Goal: Information Seeking & Learning: Find specific page/section

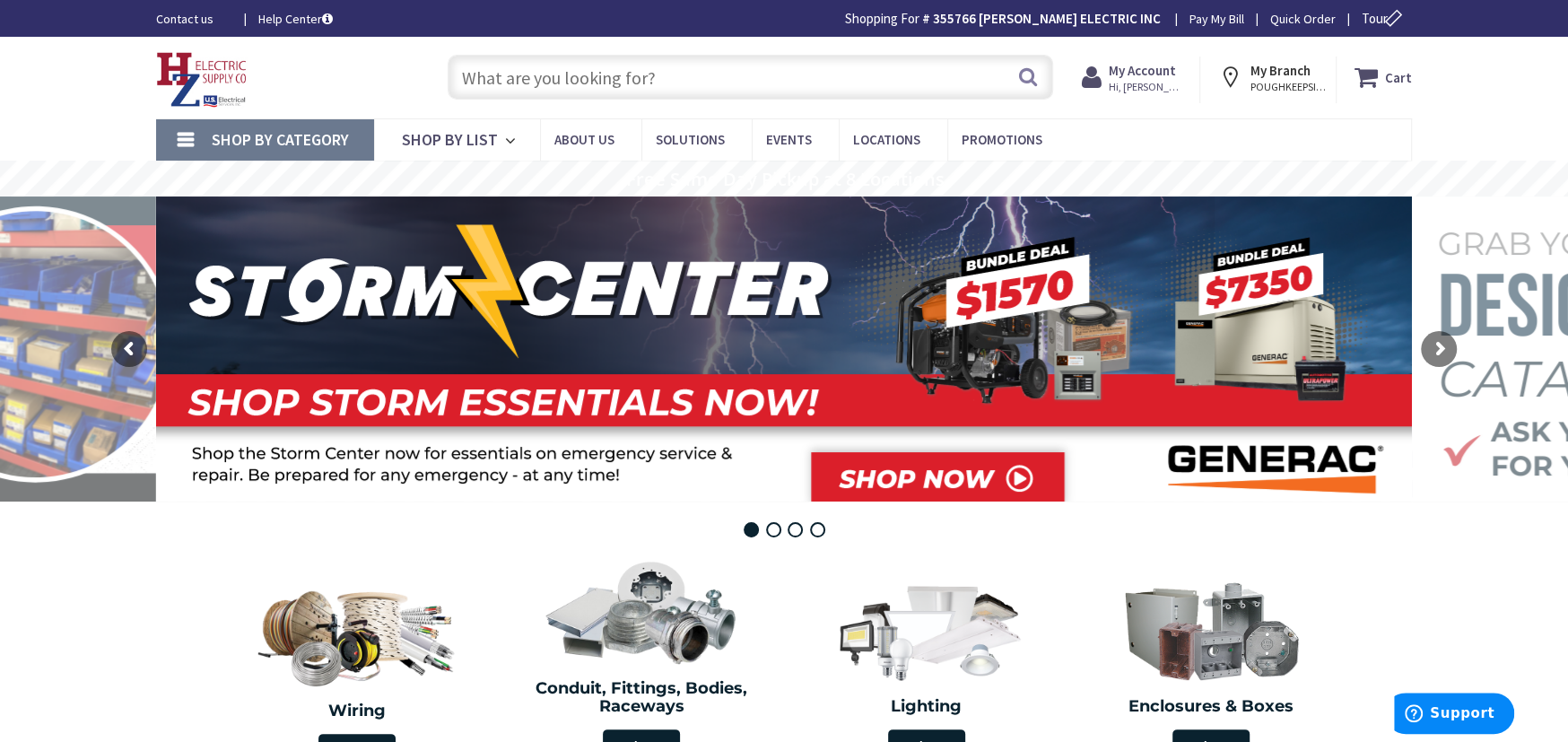
click at [487, 71] on input "text" at bounding box center [750, 77] width 606 height 45
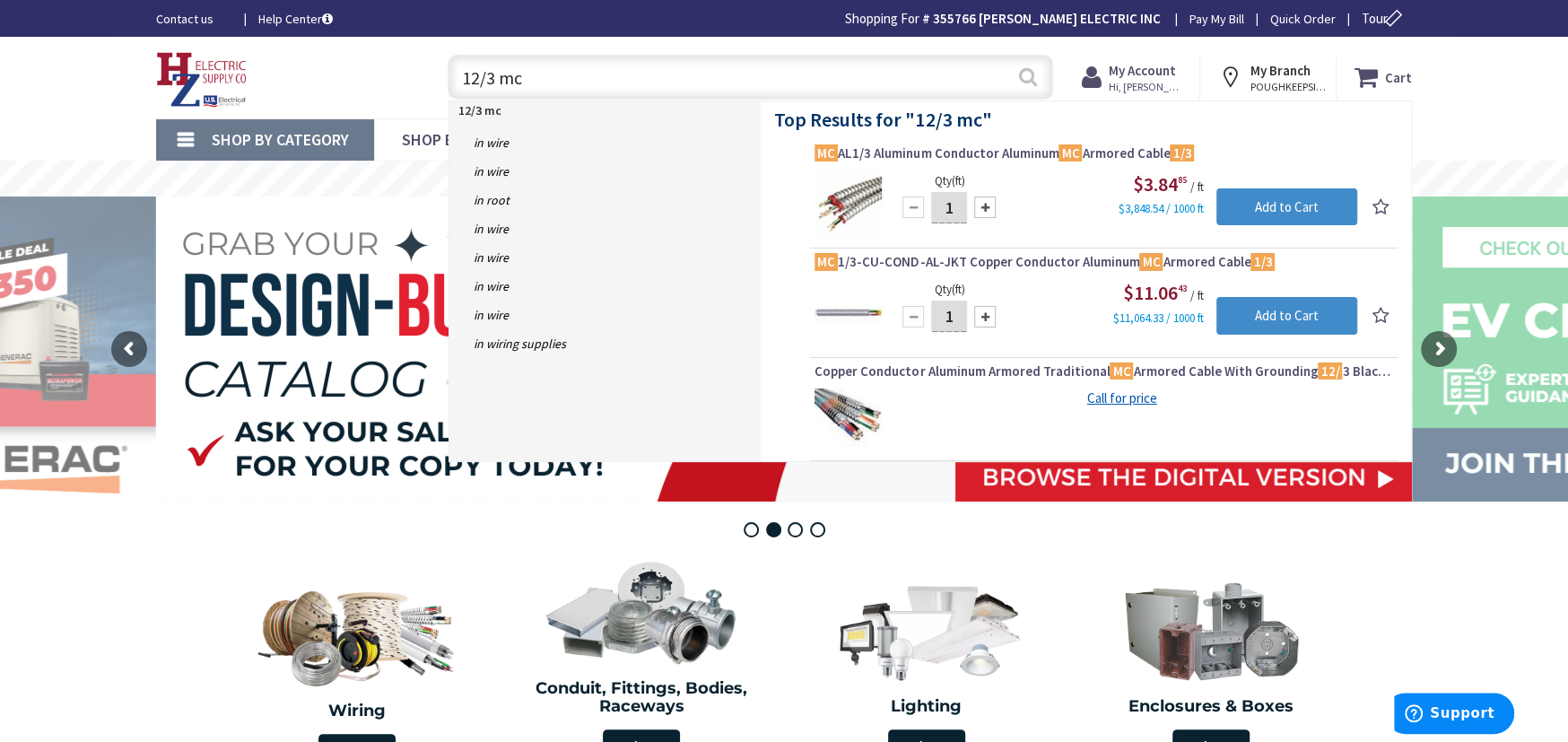
type input "12/3 mc"
click at [1026, 79] on button "Search" at bounding box center [1028, 76] width 24 height 41
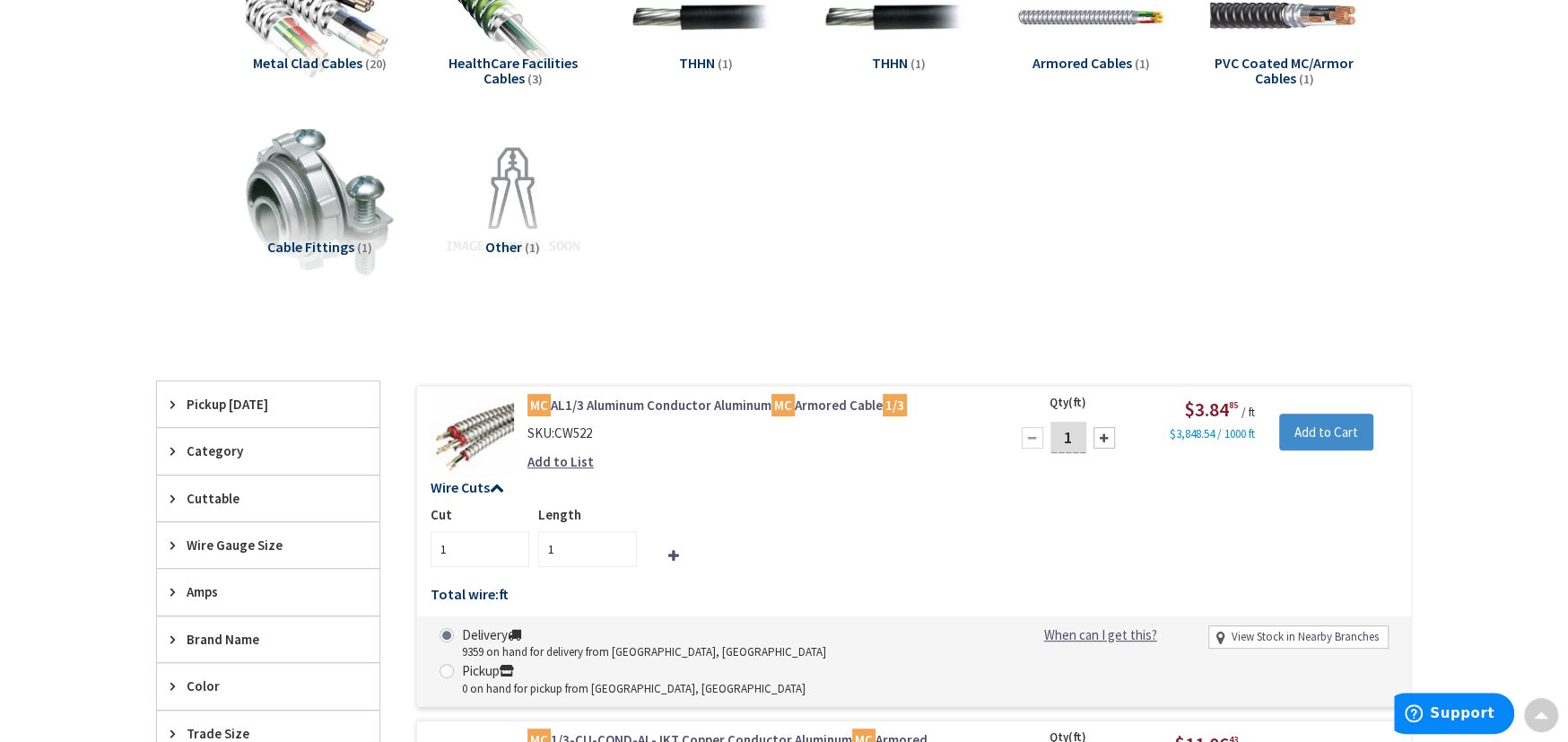
scroll to position [658, 0]
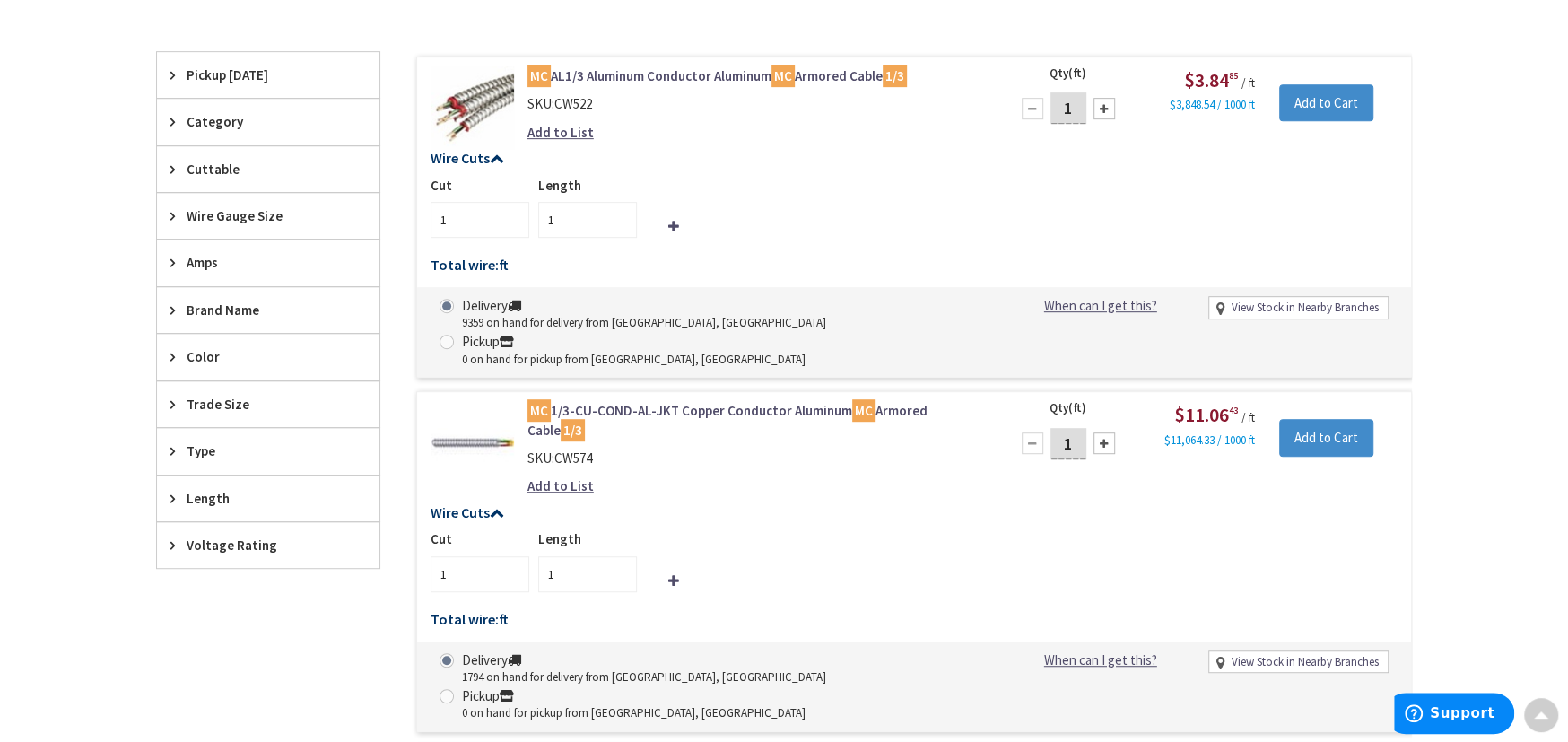
click at [230, 408] on span "Trade Size" at bounding box center [259, 404] width 146 height 19
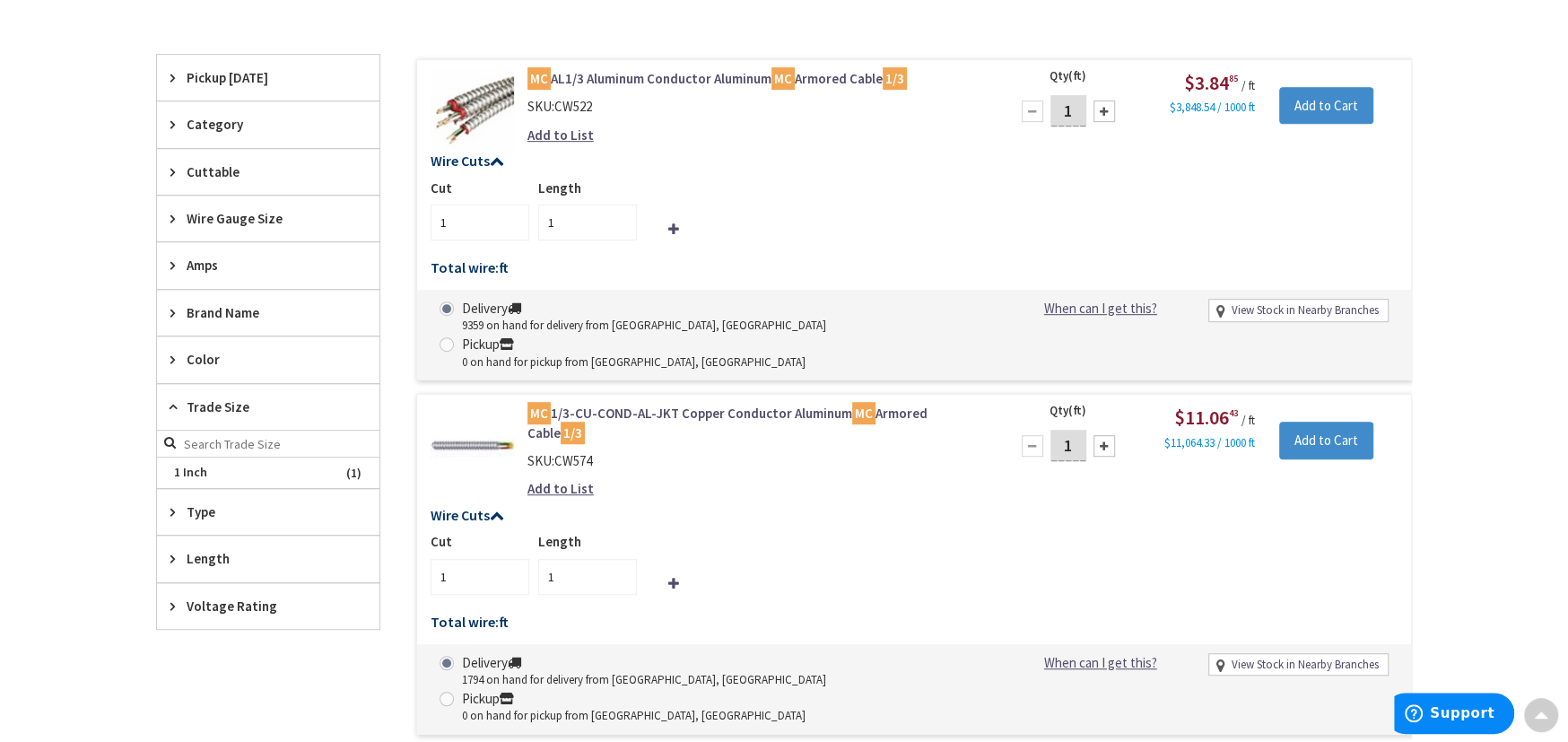
scroll to position [660, 0]
click at [261, 210] on span "Wire Gauge Size" at bounding box center [259, 217] width 146 height 19
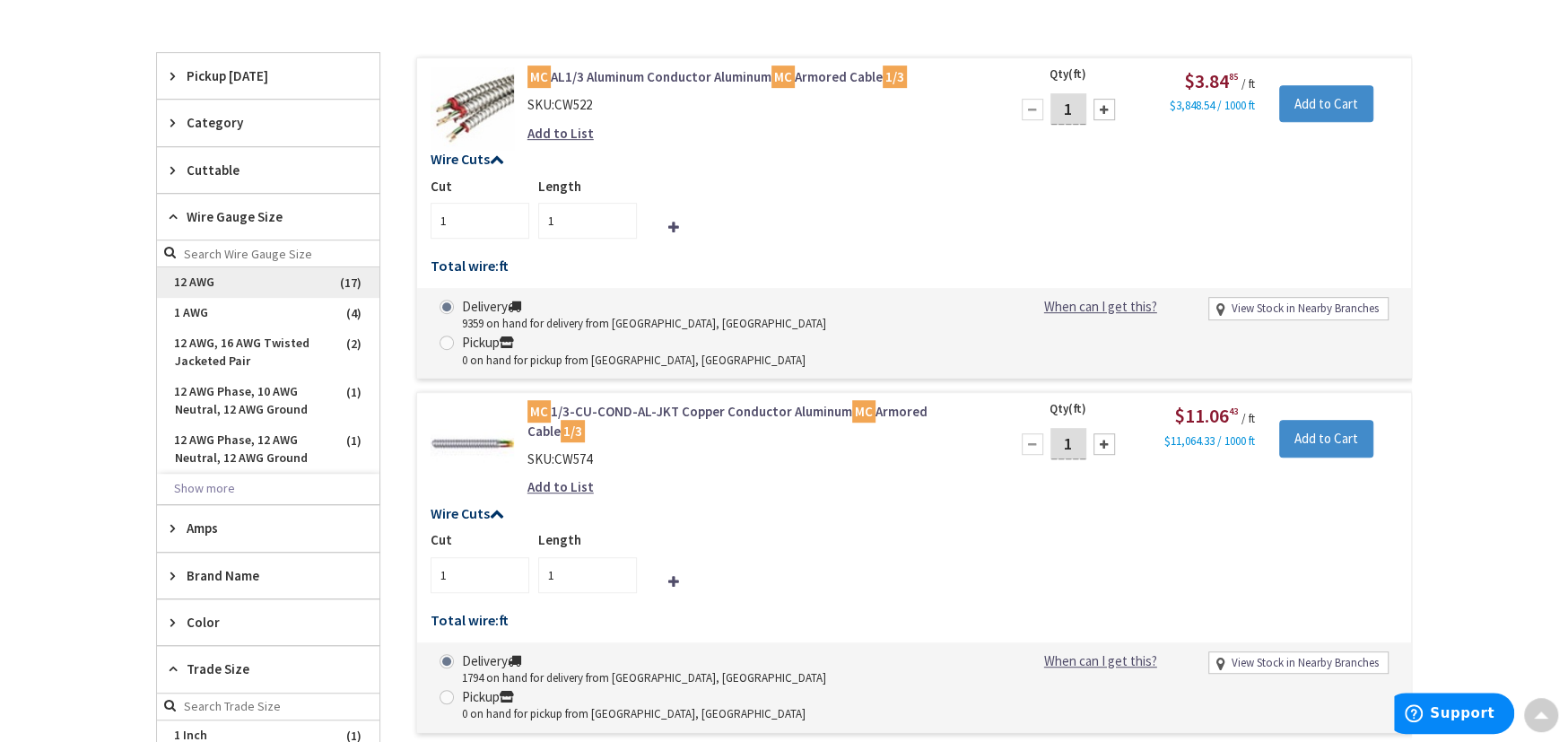
click at [244, 287] on span "12 AWG" at bounding box center [269, 283] width 222 height 30
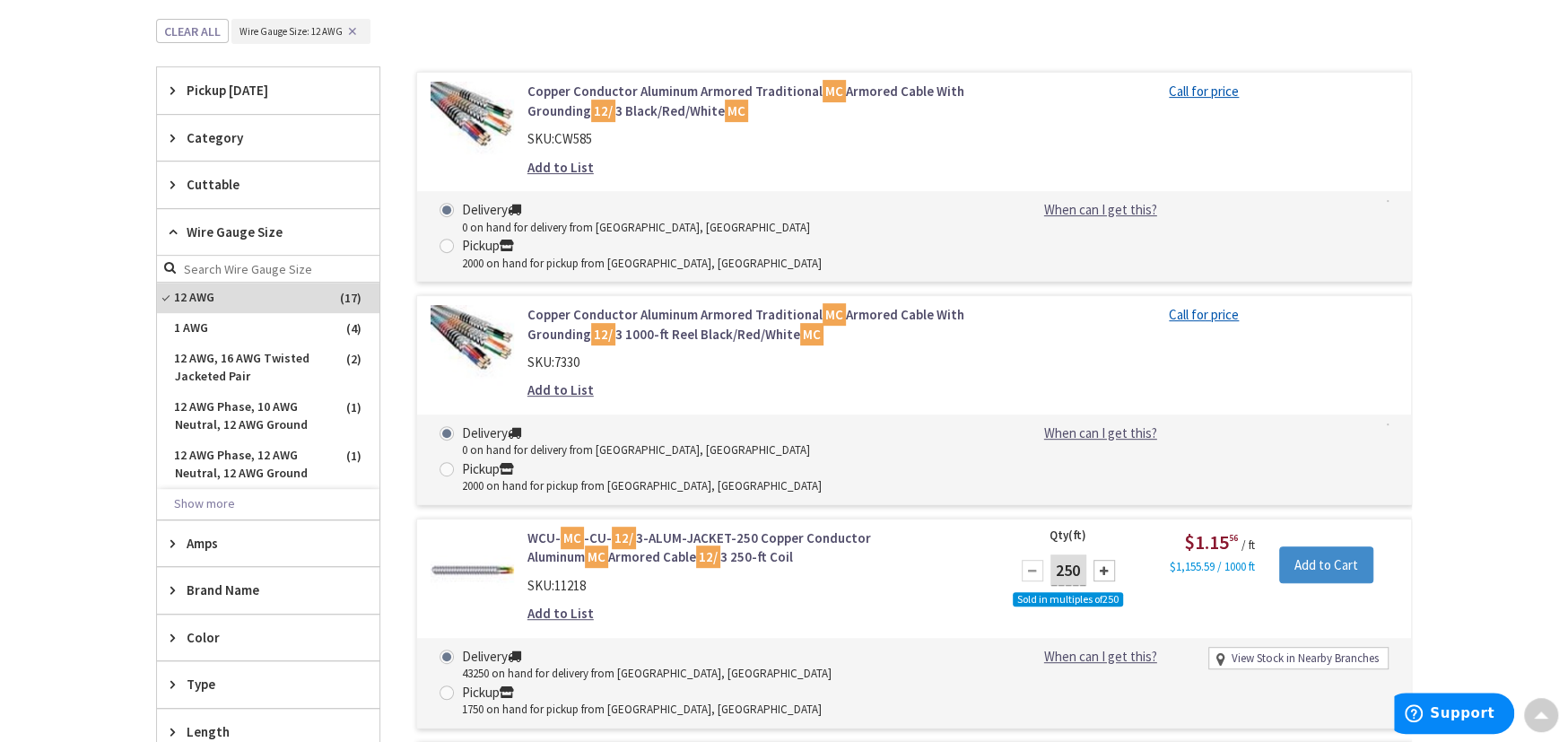
scroll to position [0, 0]
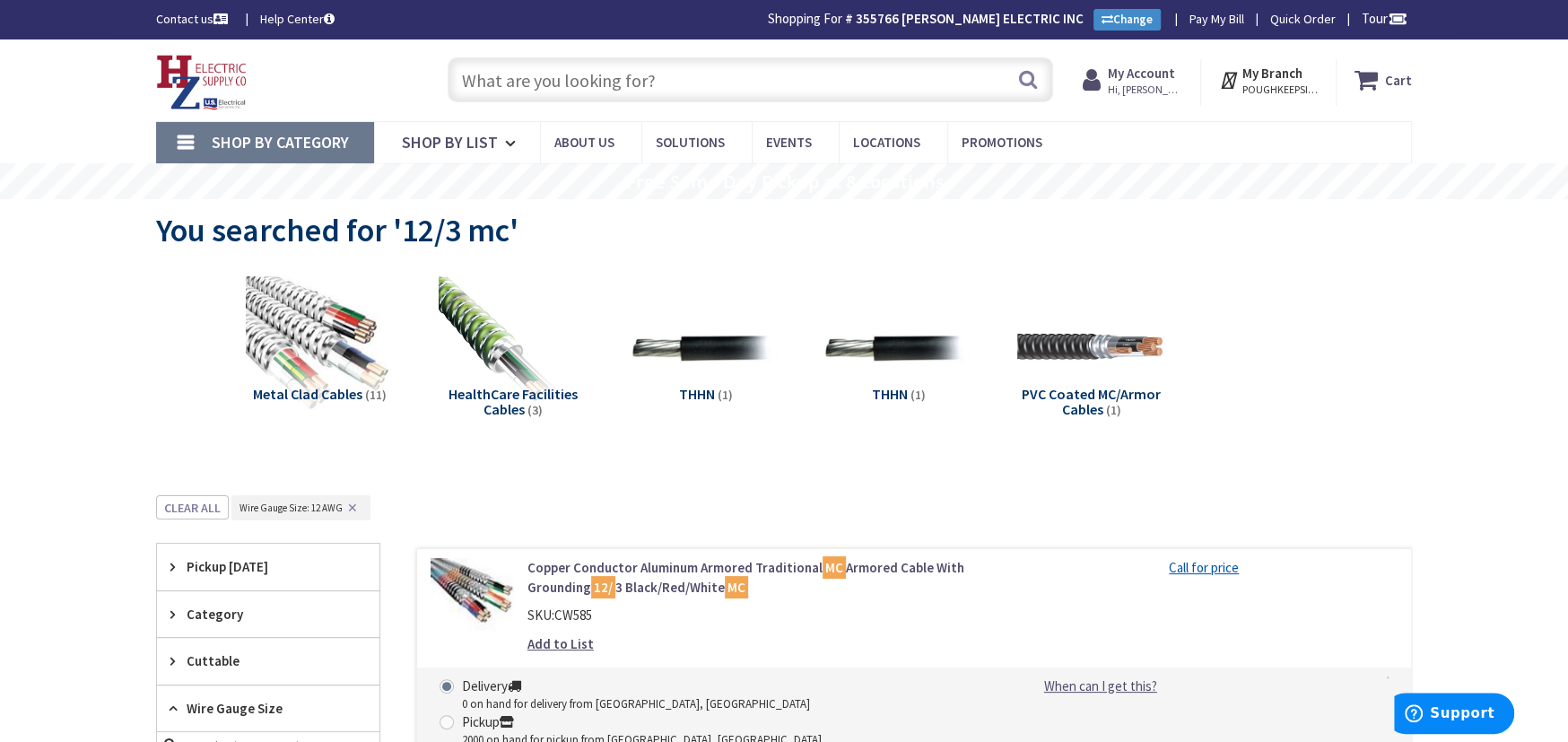
click at [515, 61] on input "text" at bounding box center [750, 80] width 606 height 45
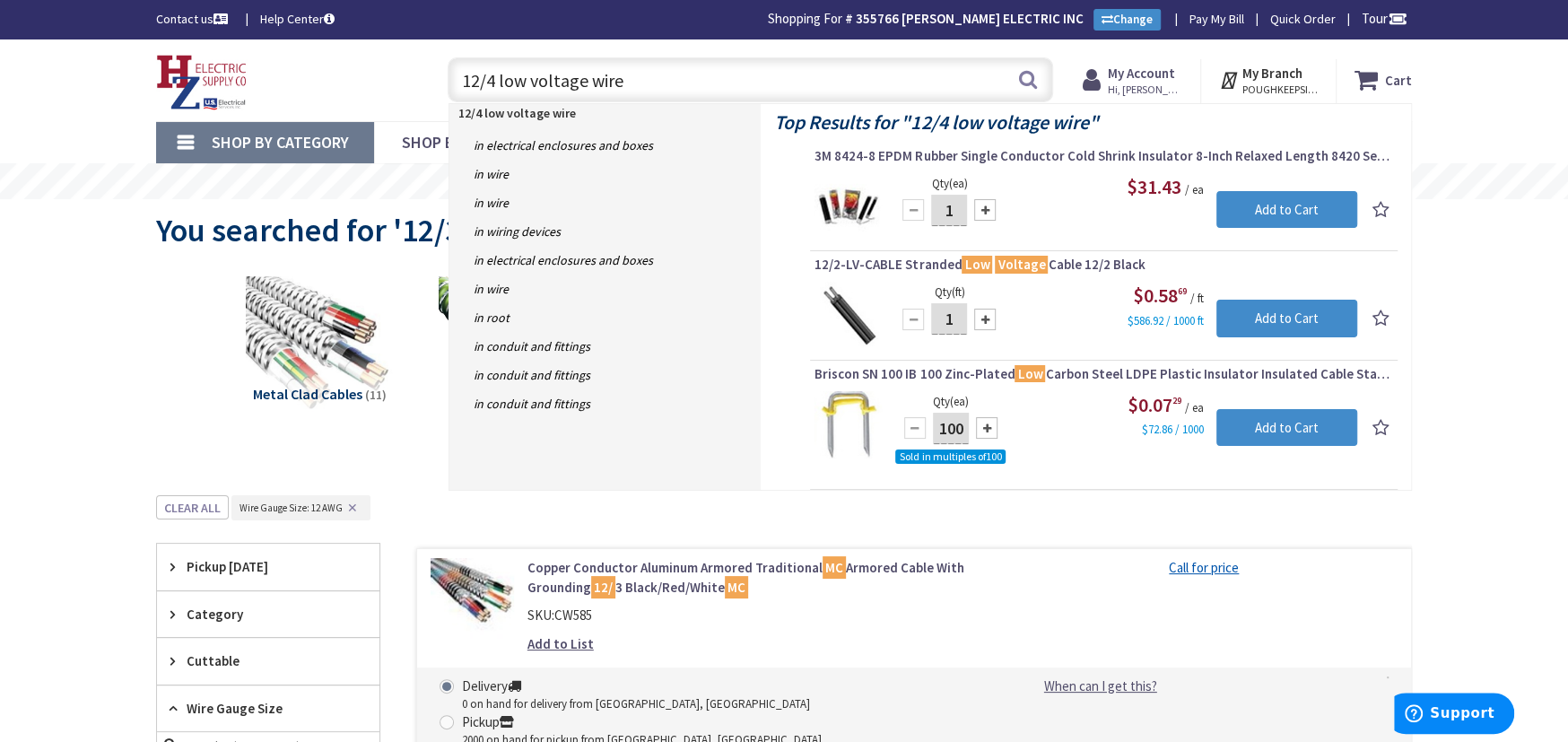
type input "12/4 low voltage wire"
click at [204, 137] on link "Shop By Category" at bounding box center [265, 142] width 218 height 41
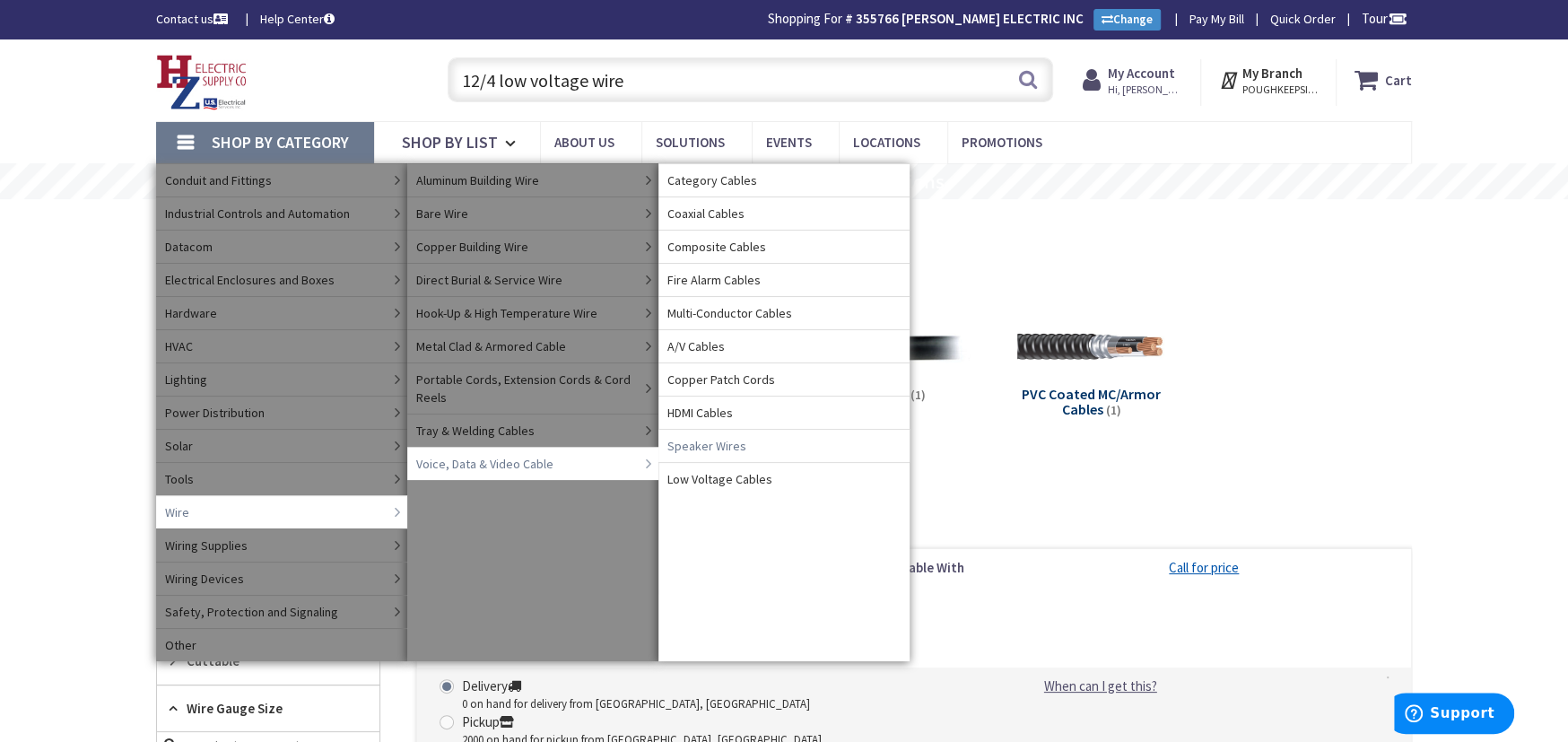
click at [670, 443] on span "Speaker Wires" at bounding box center [707, 446] width 79 height 18
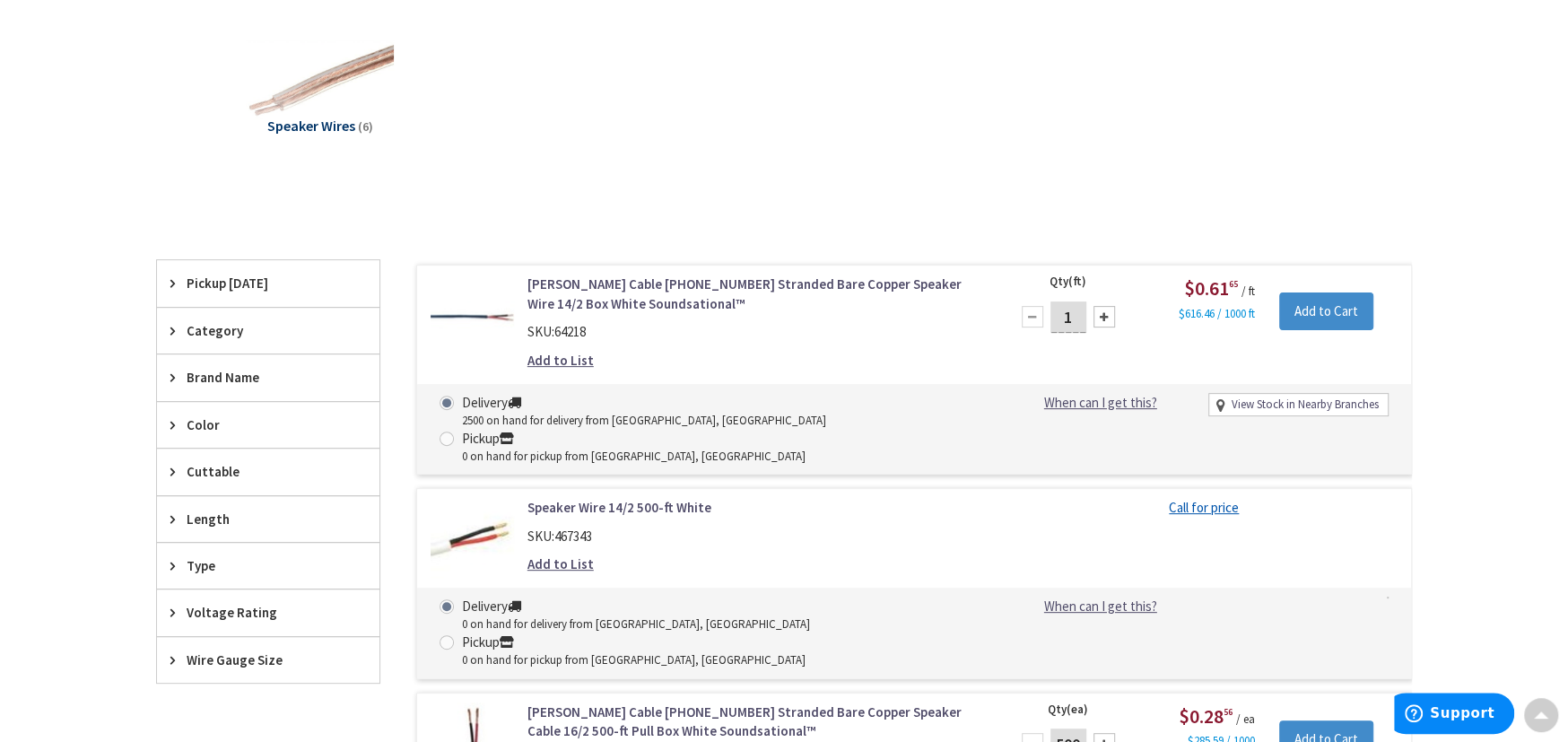
scroll to position [331, 0]
click at [210, 651] on span "Wire Gauge Size" at bounding box center [259, 660] width 146 height 19
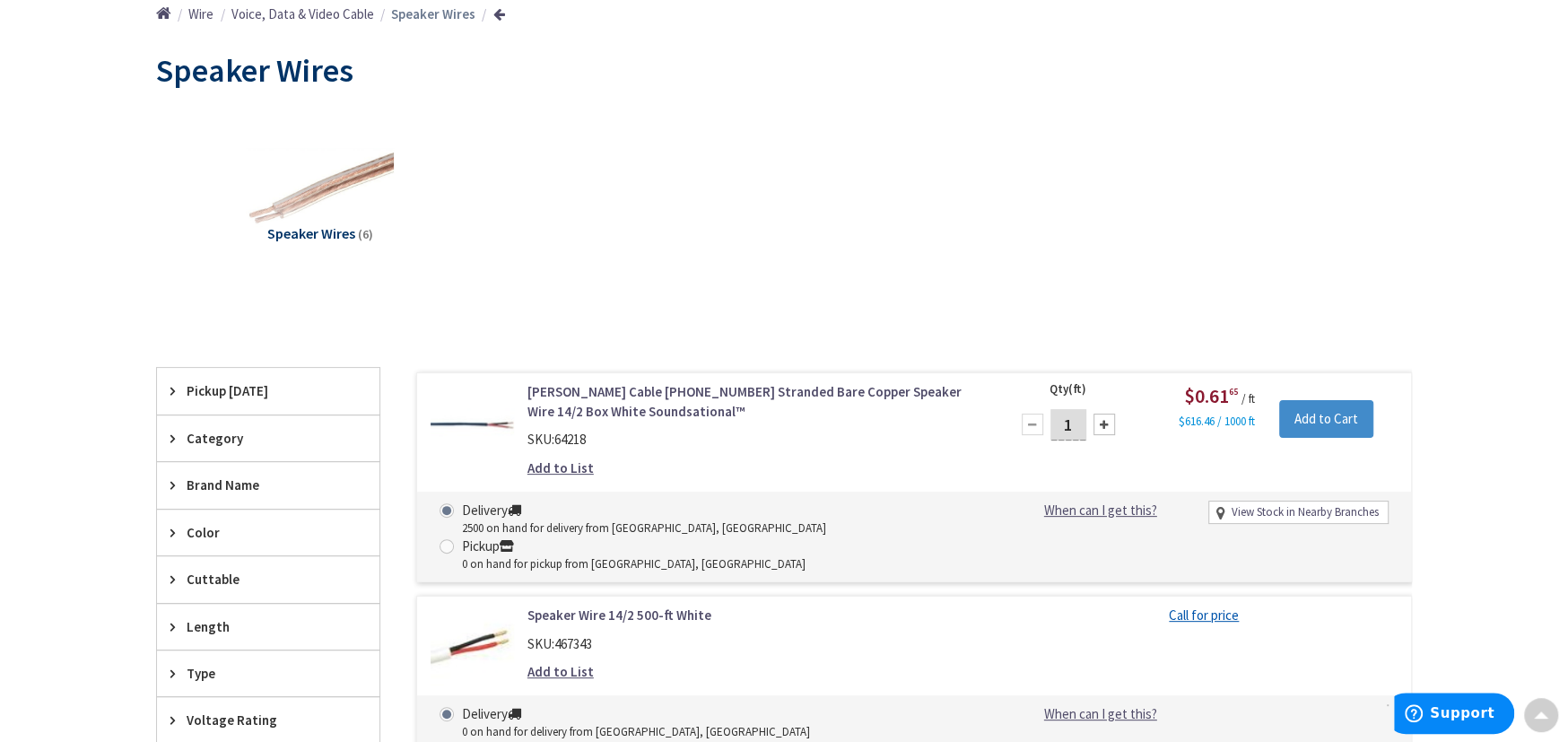
scroll to position [2, 0]
